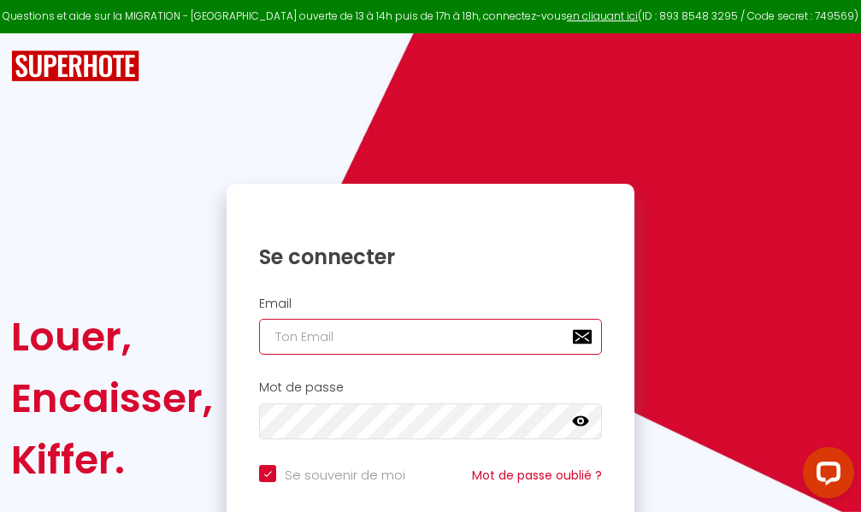
click at [479, 332] on input "email" at bounding box center [430, 337] width 343 height 36
type input "m"
checkbox input "true"
type input "ma"
checkbox input "true"
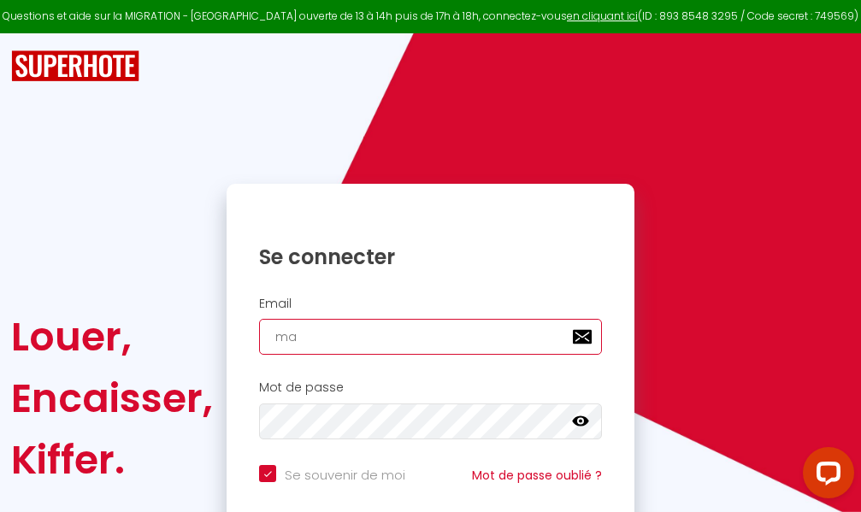
type input "mar"
checkbox input "true"
type input "marc"
checkbox input "true"
type input "marcd"
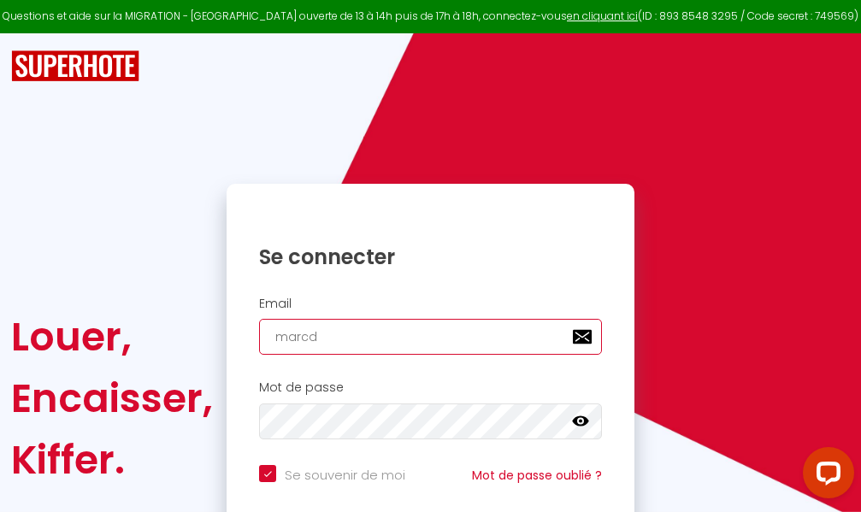
checkbox input "true"
type input "marcdp"
checkbox input "true"
type input "marcdpo"
checkbox input "true"
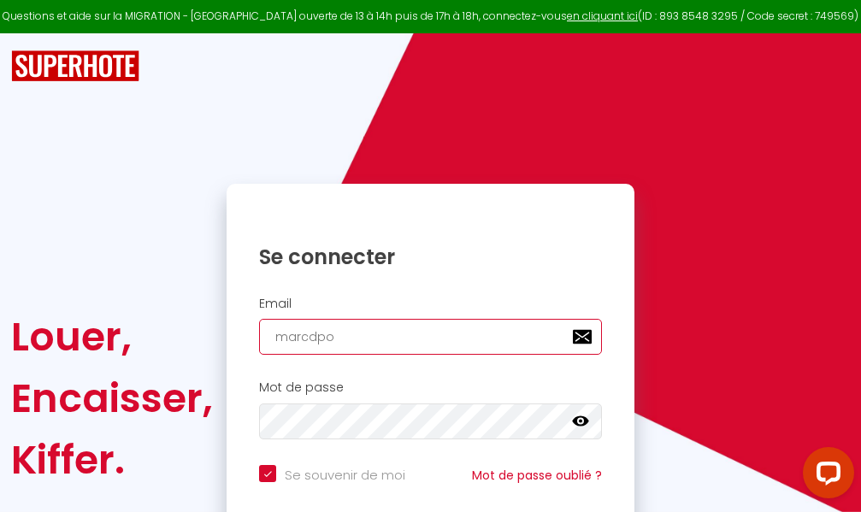
type input "marcdpoz"
checkbox input "true"
type input "marcdpoz."
checkbox input "true"
type input "marcdpoz.l"
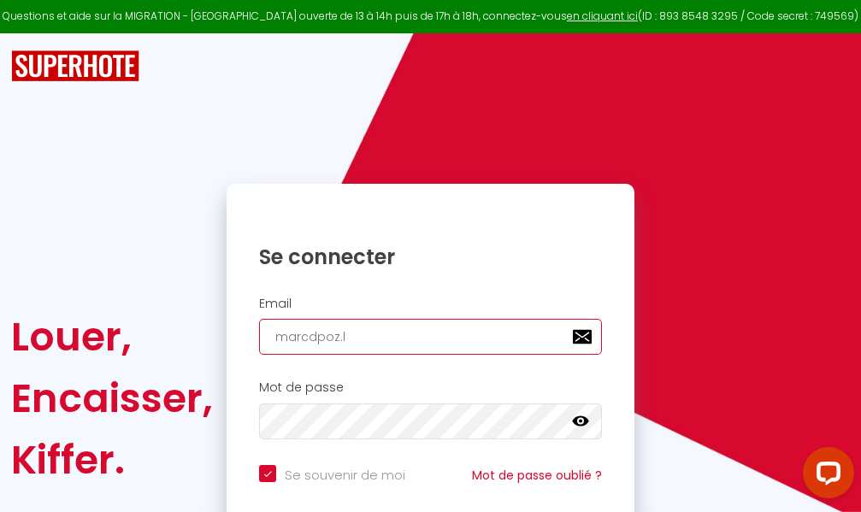
checkbox input "true"
type input "marcdpoz.lo"
checkbox input "true"
type input "marcdpoz.loc"
checkbox input "true"
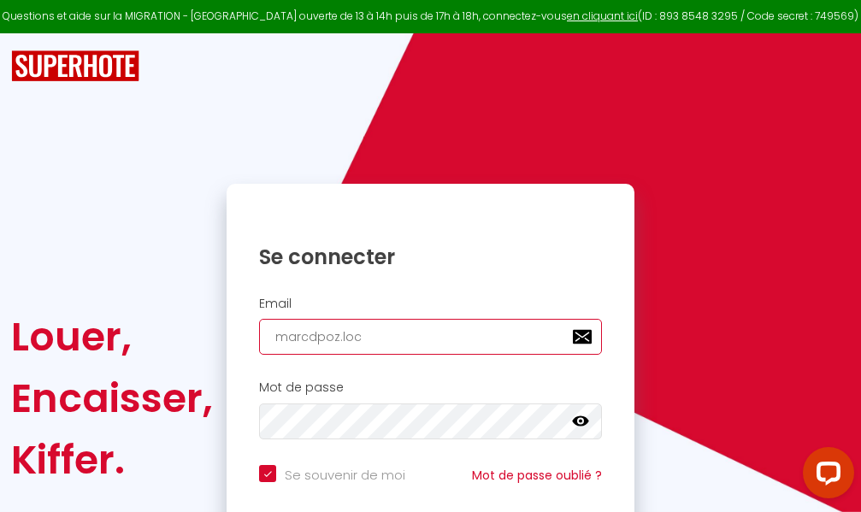
type input "marcdpoz.loca"
checkbox input "true"
type input "marcdpoz.locat"
checkbox input "true"
type input "marcdpoz.locati"
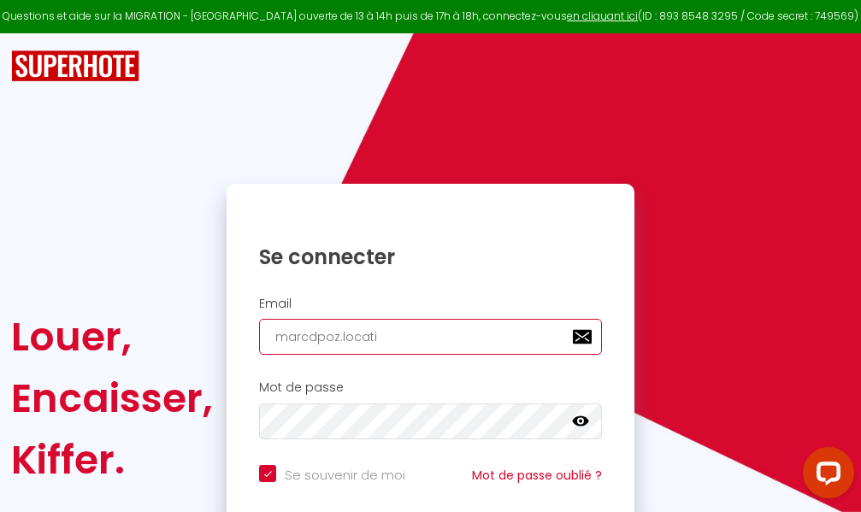
checkbox input "true"
type input "marcdpoz.locatio"
checkbox input "true"
type input "marcdpoz.location"
checkbox input "true"
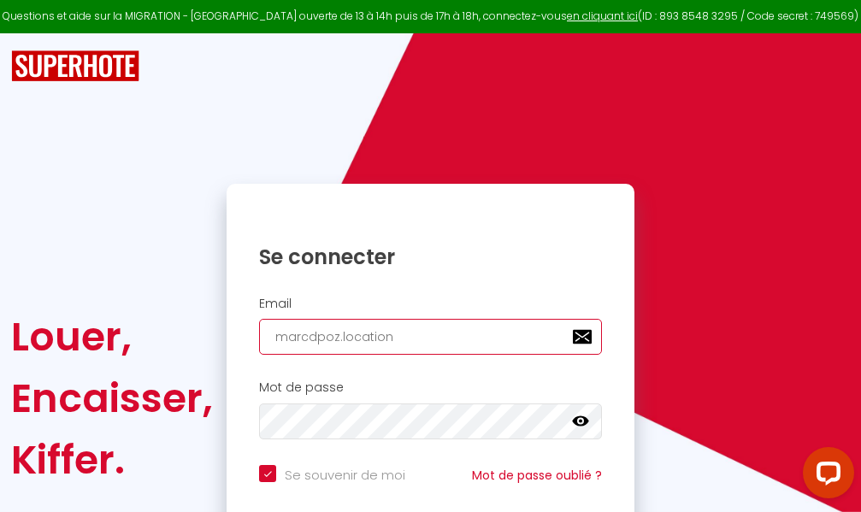
type input "marcdpoz.location@"
checkbox input "true"
type input "marcdpoz.location@g"
checkbox input "true"
type input "marcdpoz.location@gm"
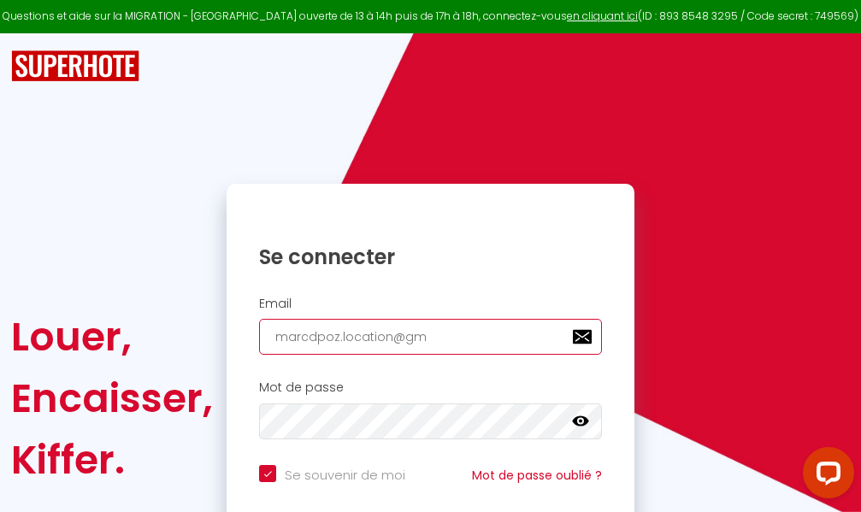
checkbox input "true"
type input "marcdpoz.location@gma"
checkbox input "true"
type input "marcdpoz.location@gmai"
checkbox input "true"
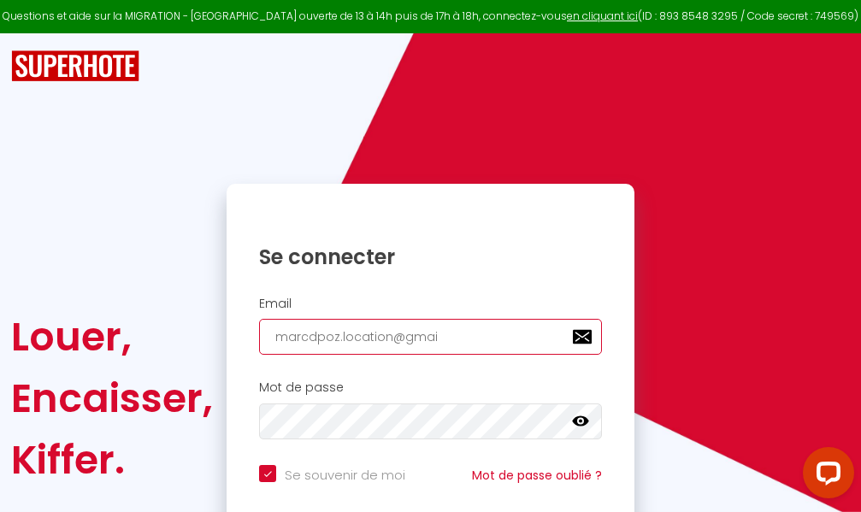
type input "[EMAIL_ADDRESS]"
checkbox input "true"
type input "[EMAIL_ADDRESS]."
checkbox input "true"
type input "marcdpoz.location@gmail.c"
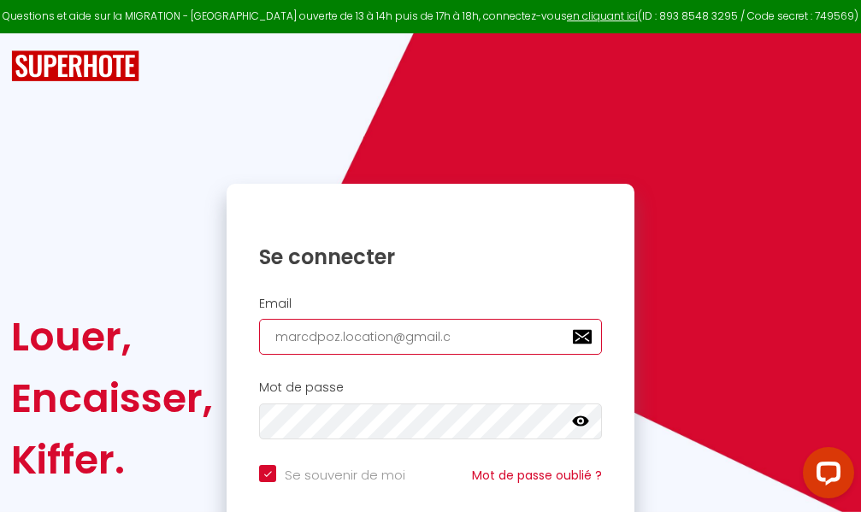
checkbox input "true"
type input "[EMAIL_ADDRESS][DOMAIN_NAME]"
checkbox input "true"
type input "[EMAIL_ADDRESS][DOMAIN_NAME]"
checkbox input "true"
